Goal: Book appointment/travel/reservation

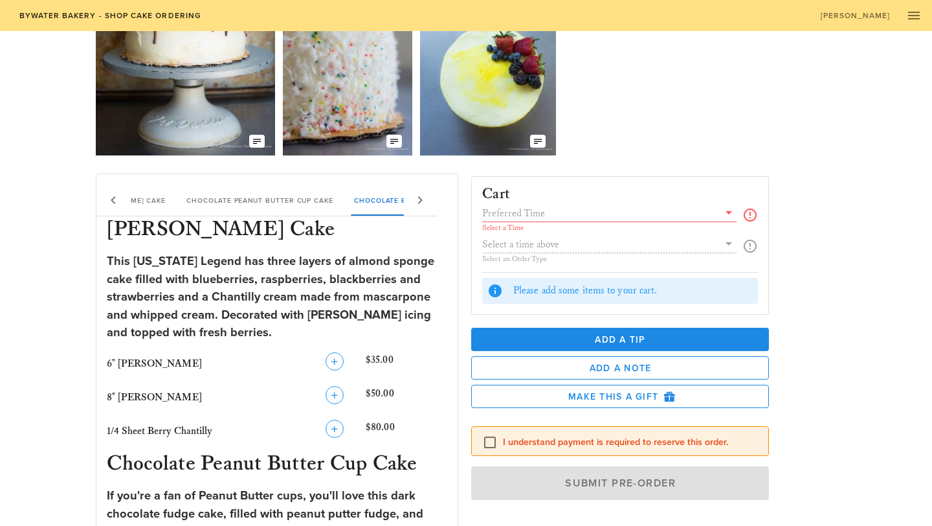
scroll to position [258, 0]
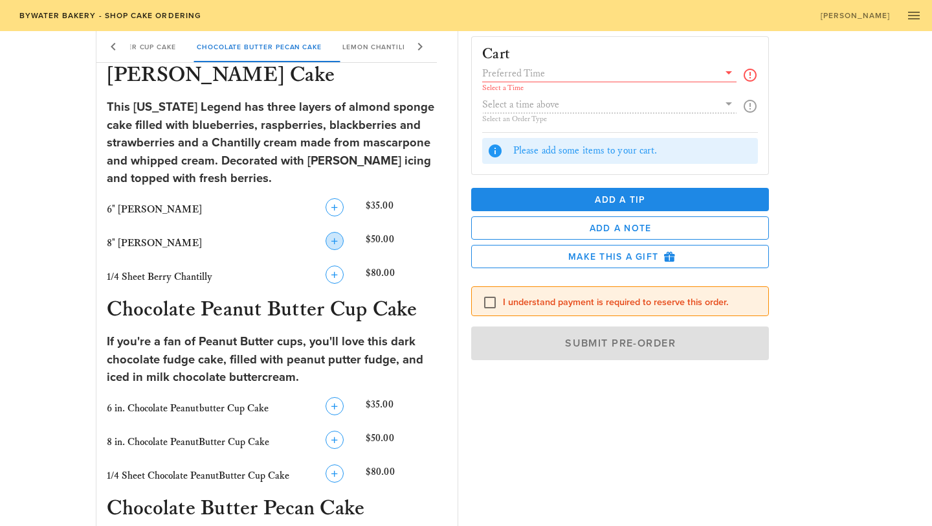
click at [334, 239] on icon "button" at bounding box center [335, 241] width 16 height 16
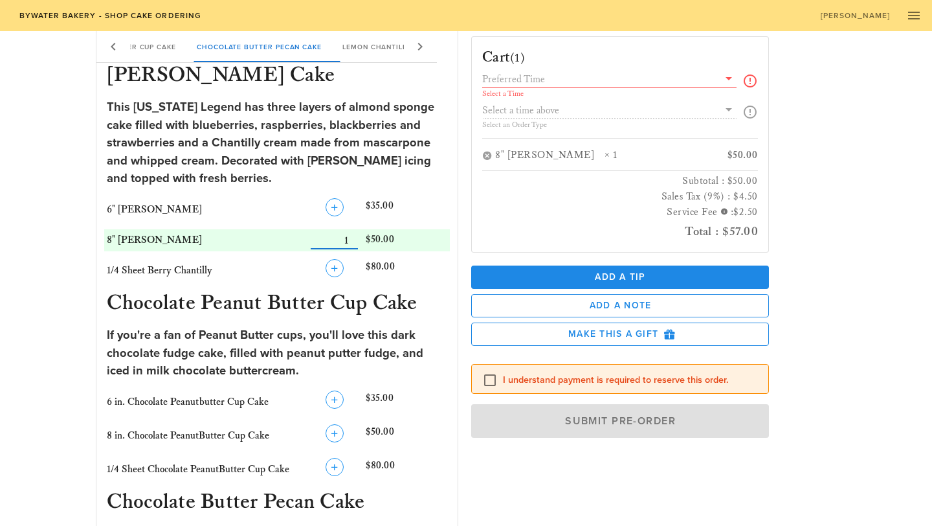
click at [560, 79] on input "text" at bounding box center [600, 79] width 236 height 17
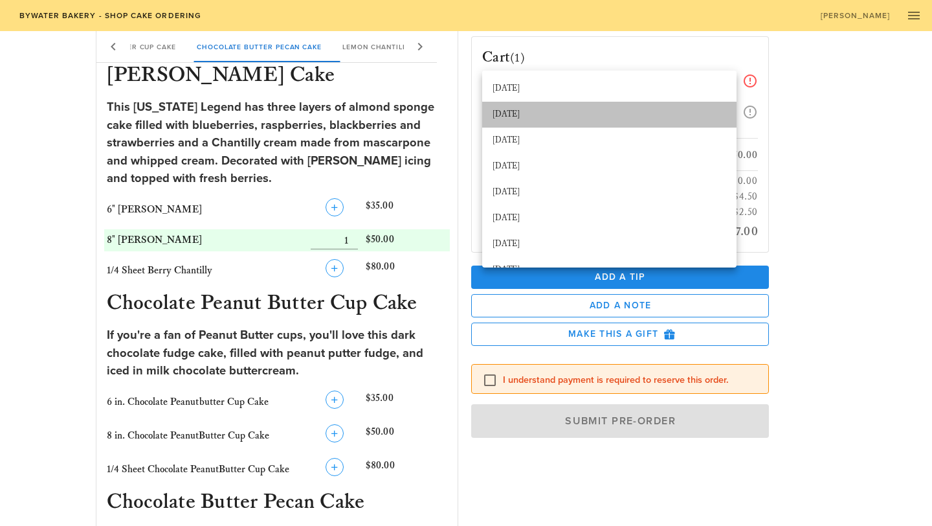
click at [586, 107] on div "[DATE]" at bounding box center [610, 114] width 234 height 21
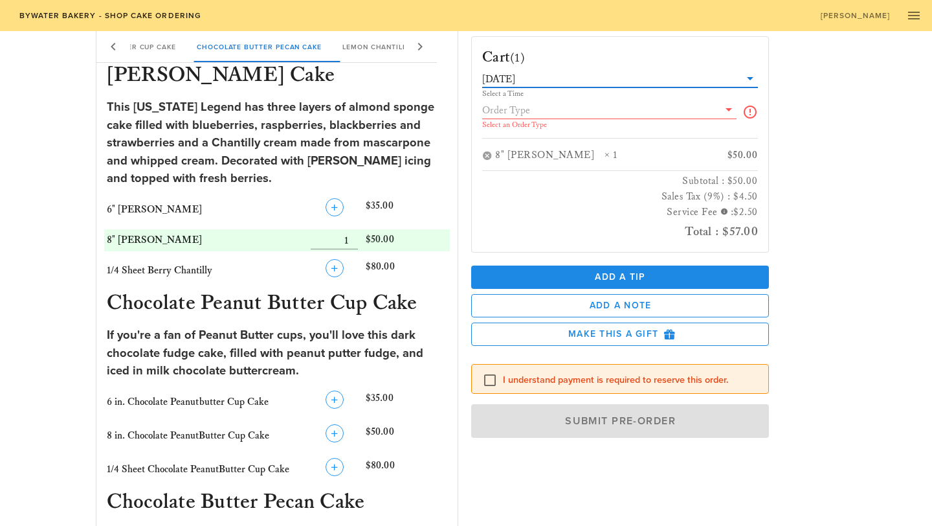
click at [588, 111] on input "text" at bounding box center [600, 110] width 236 height 17
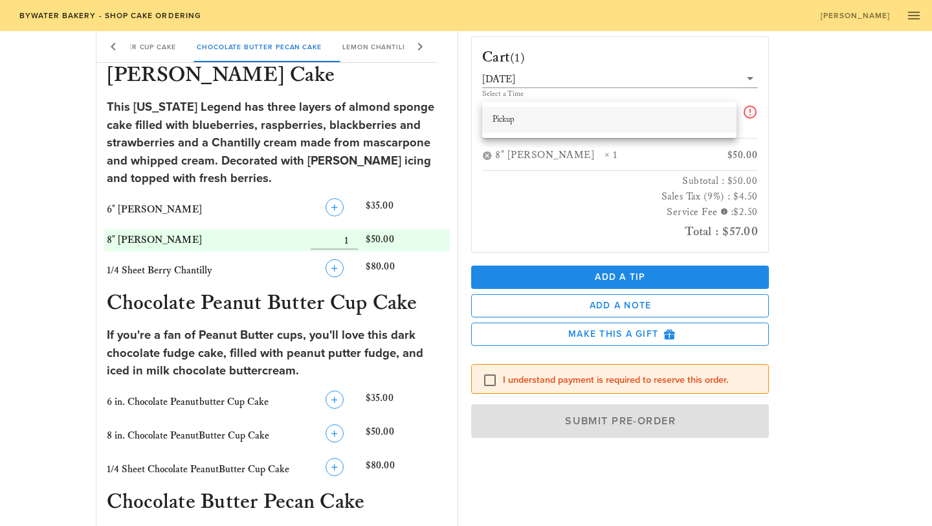
click at [569, 125] on div "Pickup" at bounding box center [610, 119] width 234 height 21
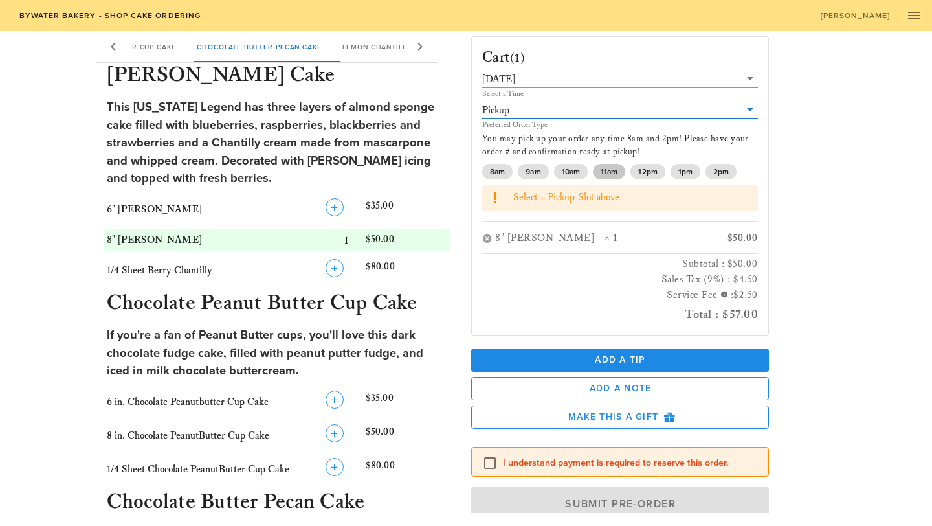
click at [610, 164] on span "11am" at bounding box center [609, 172] width 17 height 16
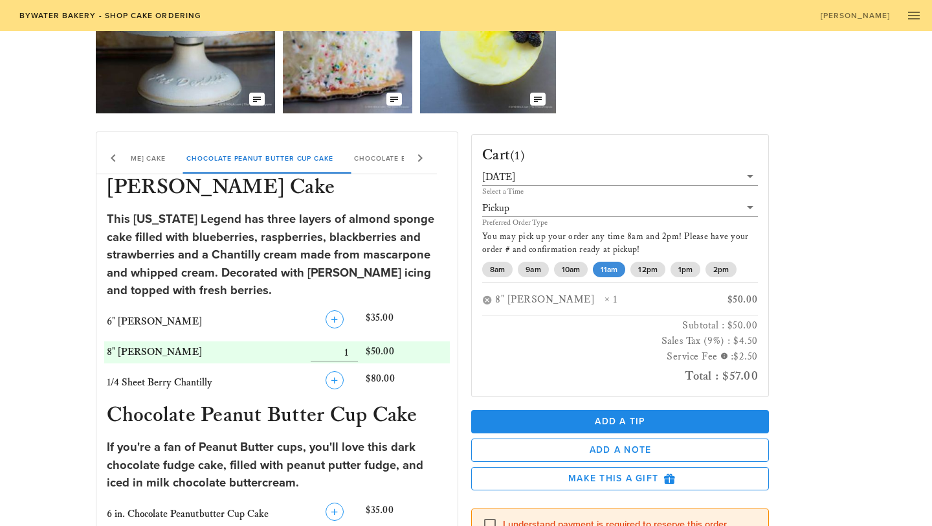
scroll to position [142, 0]
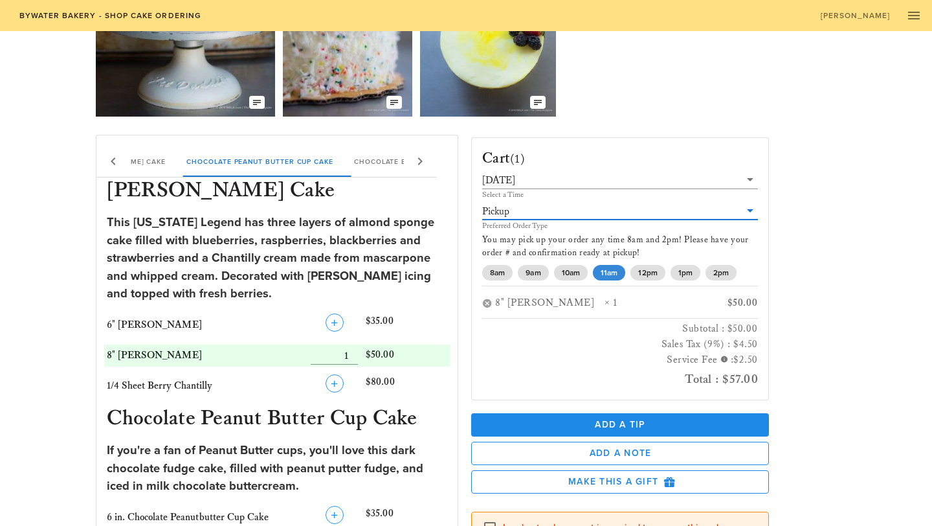
click at [730, 214] on input "text" at bounding box center [626, 211] width 228 height 17
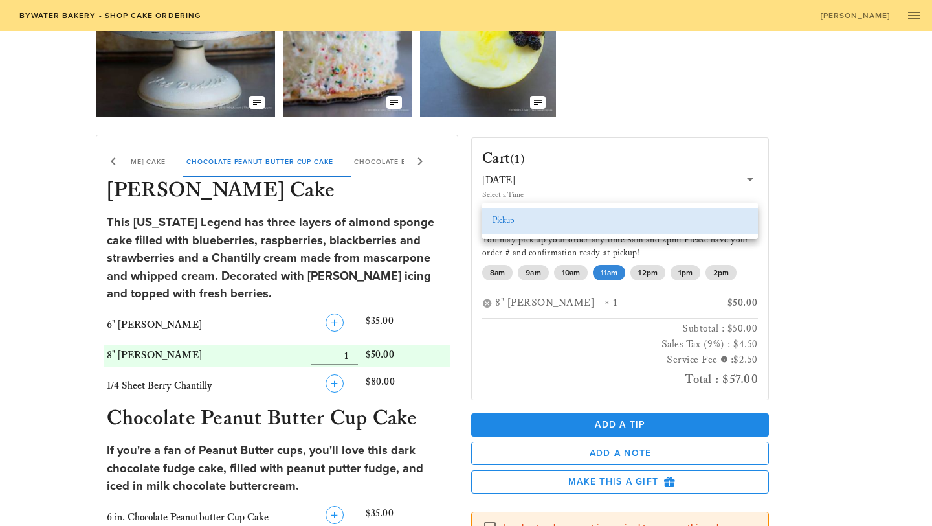
click at [820, 212] on div "Cart (1) [DATE] Select a Time Pickup Preferred Order Type You may pick up your …" at bounding box center [652, 370] width 376 height 487
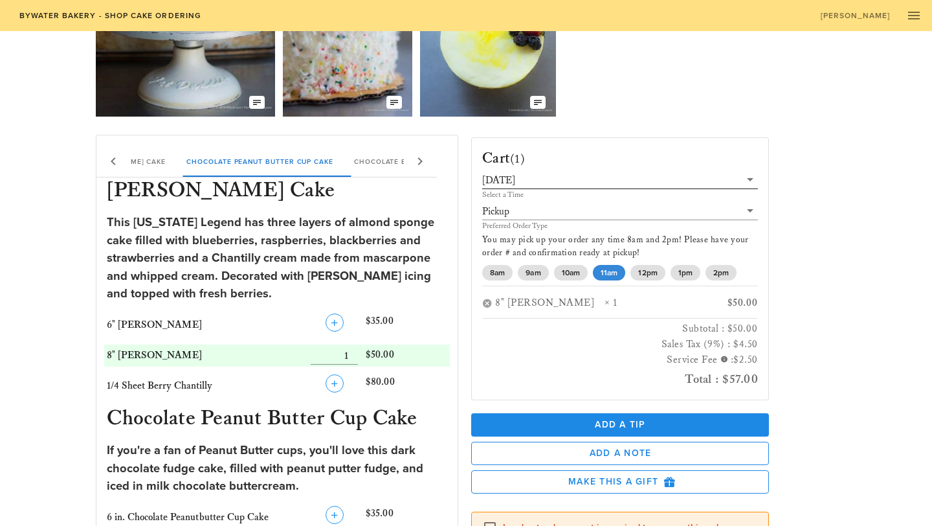
click at [752, 179] on icon at bounding box center [751, 180] width 16 height 16
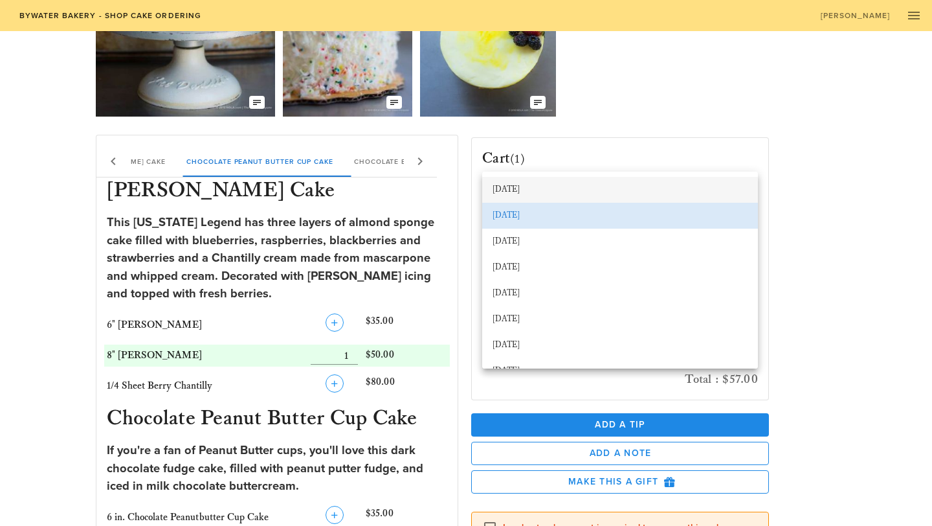
click at [710, 201] on div "[DATE]" at bounding box center [620, 190] width 276 height 26
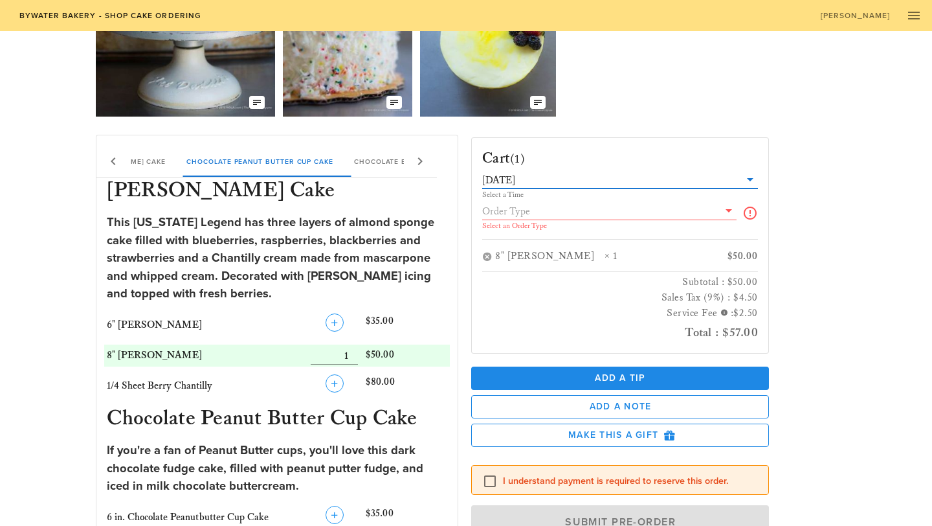
click at [689, 212] on input "text" at bounding box center [600, 211] width 236 height 17
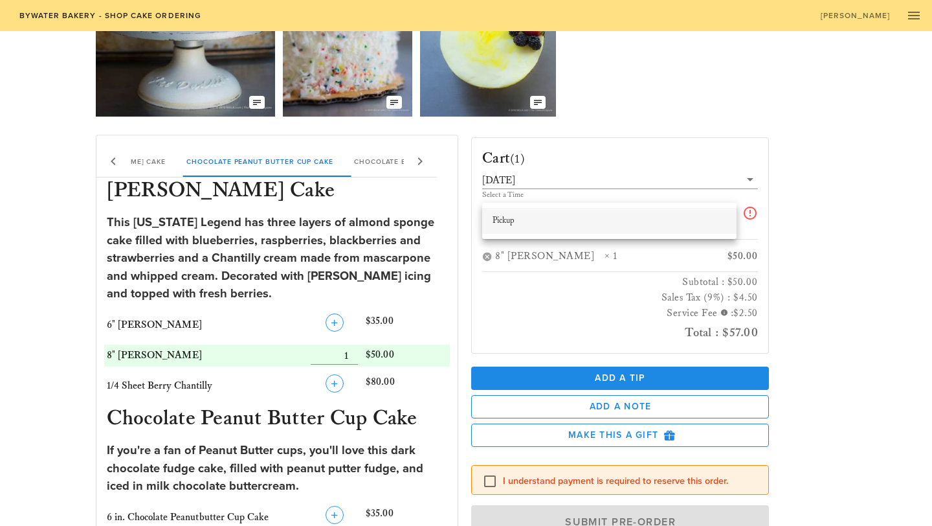
click at [685, 227] on div "Pickup" at bounding box center [610, 220] width 234 height 21
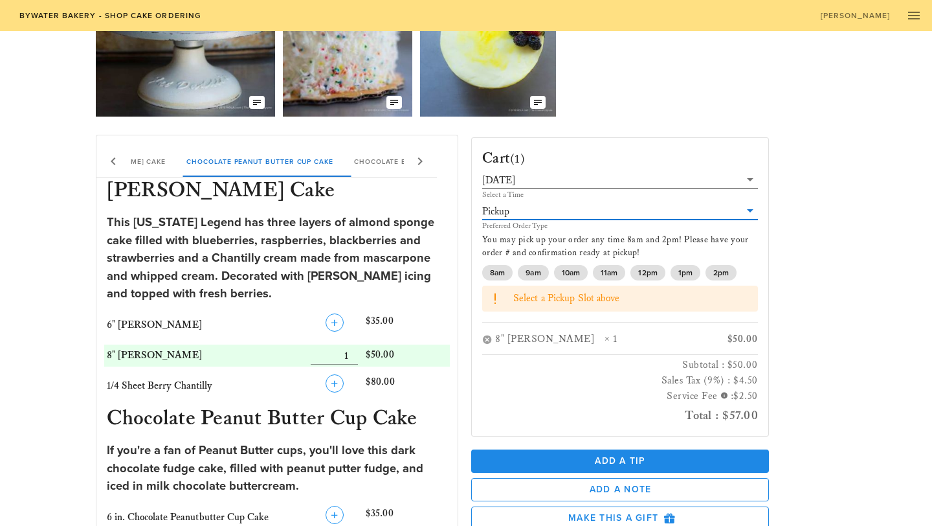
click at [673, 190] on div "[DATE] Select a Time" at bounding box center [620, 186] width 276 height 28
click at [662, 183] on input "text" at bounding box center [629, 180] width 222 height 17
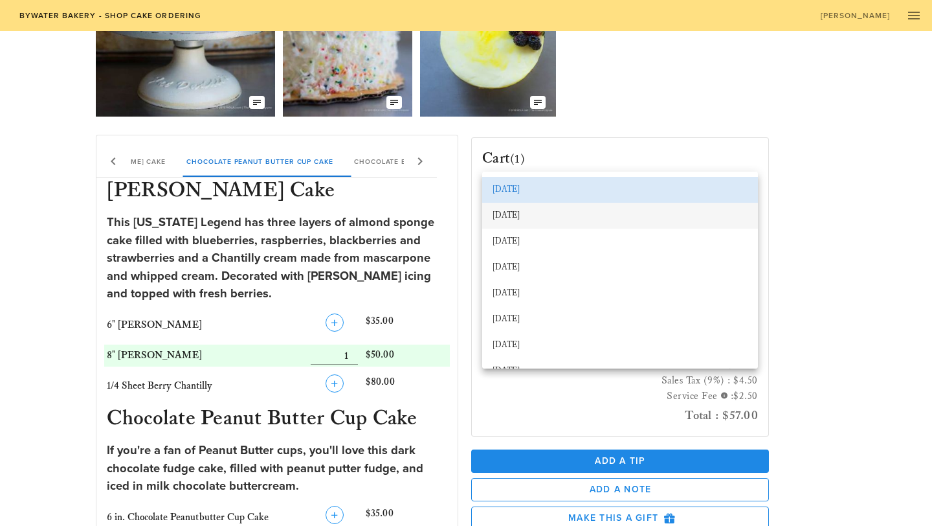
click at [647, 223] on div "[DATE]" at bounding box center [620, 215] width 255 height 21
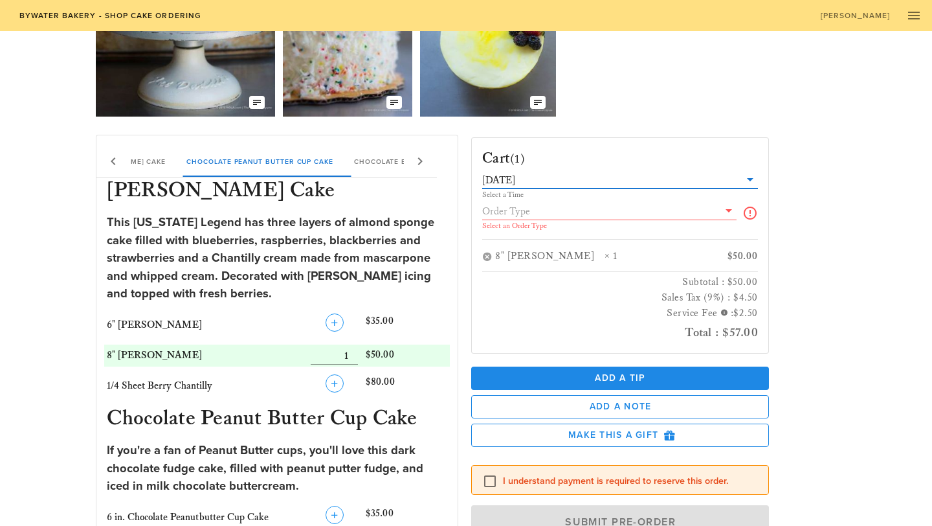
click at [722, 208] on icon at bounding box center [729, 211] width 16 height 16
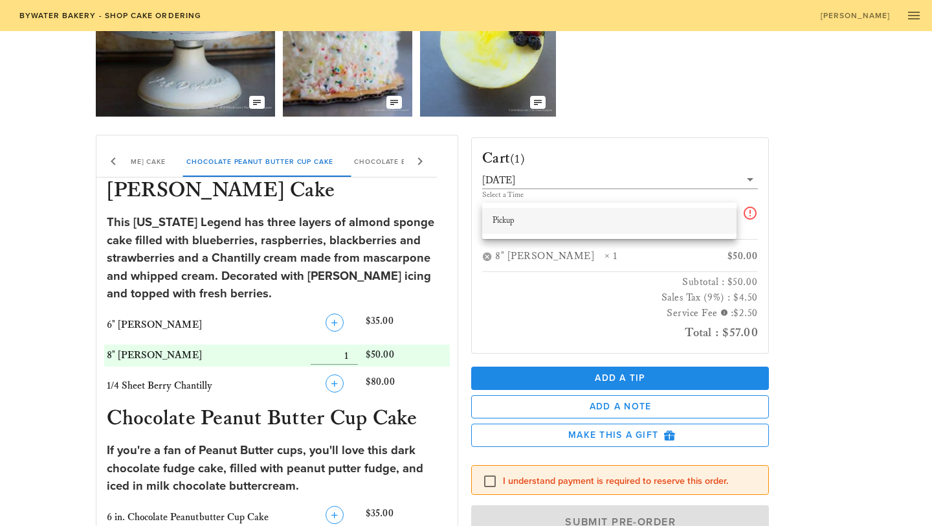
click at [675, 231] on div "Pickup" at bounding box center [610, 220] width 234 height 21
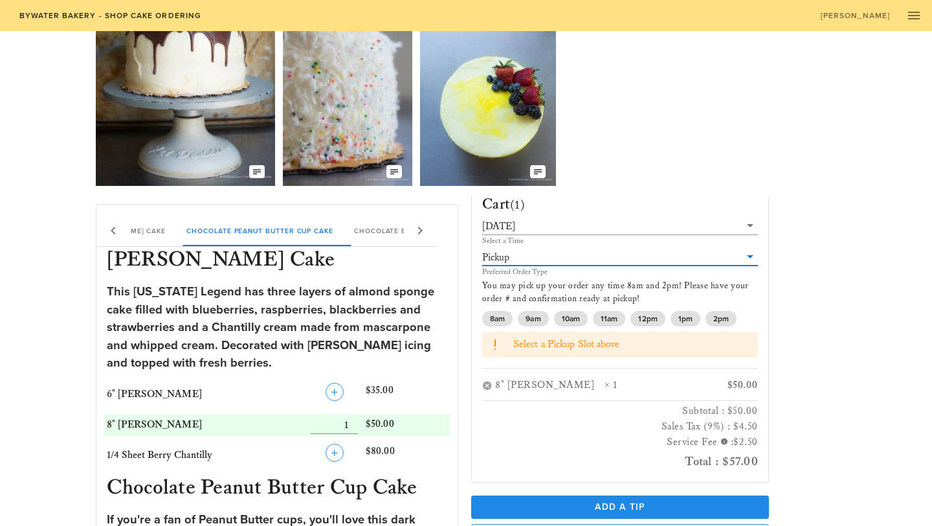
scroll to position [74, 0]
click at [612, 323] on span "11am" at bounding box center [609, 318] width 17 height 16
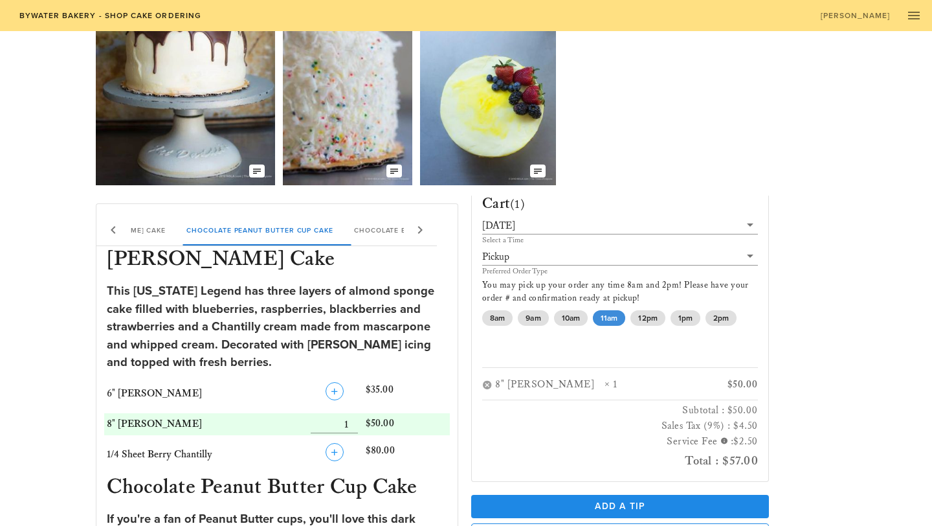
scroll to position [0, 0]
